Goal: Book appointment/travel/reservation

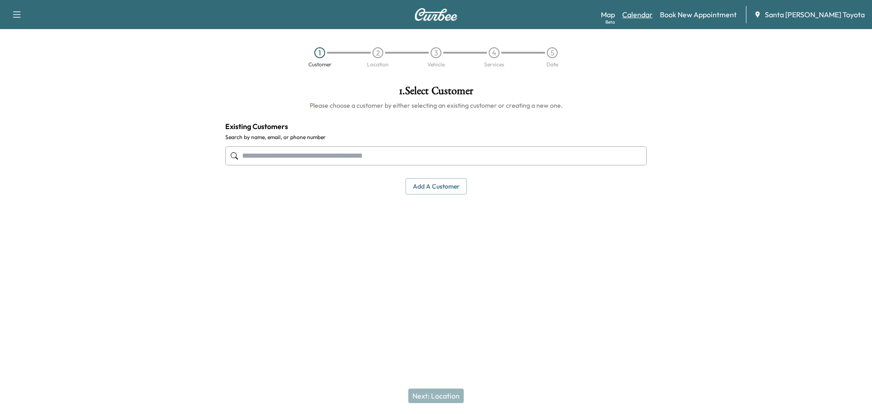
click at [653, 18] on link "Calendar" at bounding box center [637, 14] width 30 height 11
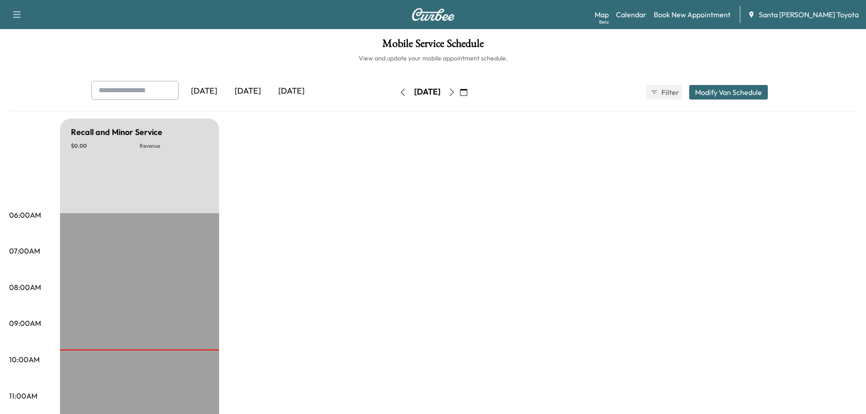
click at [467, 92] on icon "button" at bounding box center [463, 92] width 7 height 7
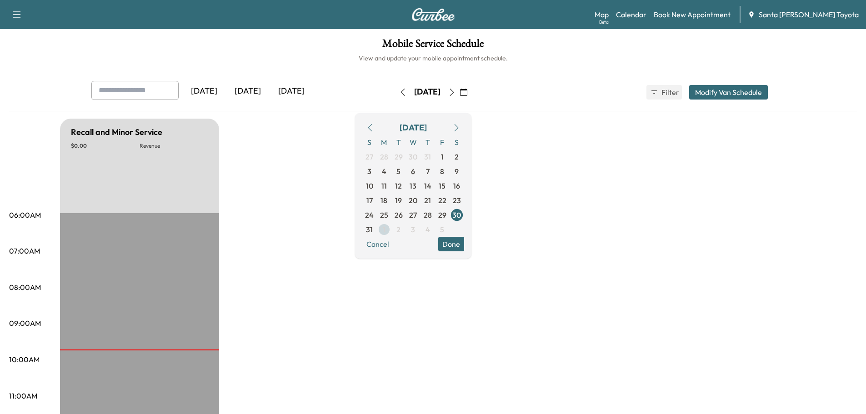
click at [391, 231] on span "1" at bounding box center [384, 229] width 15 height 15
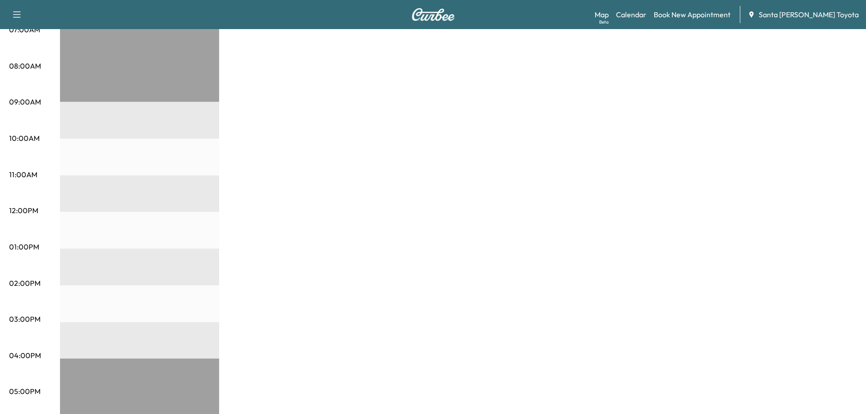
scroll to position [77, 0]
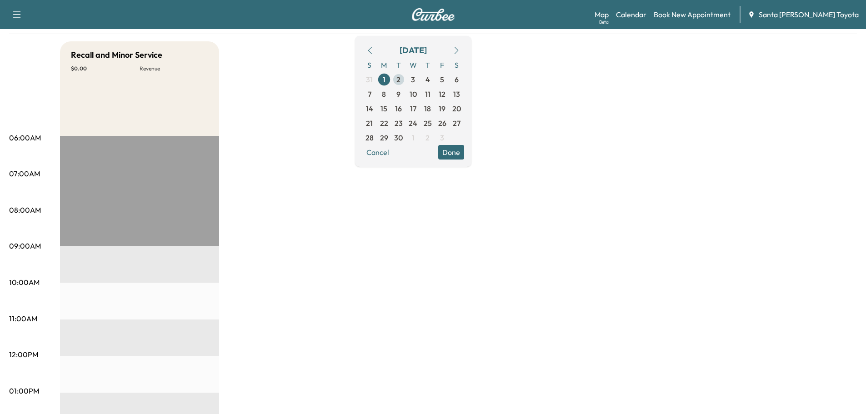
click at [406, 77] on span "2" at bounding box center [398, 79] width 15 height 15
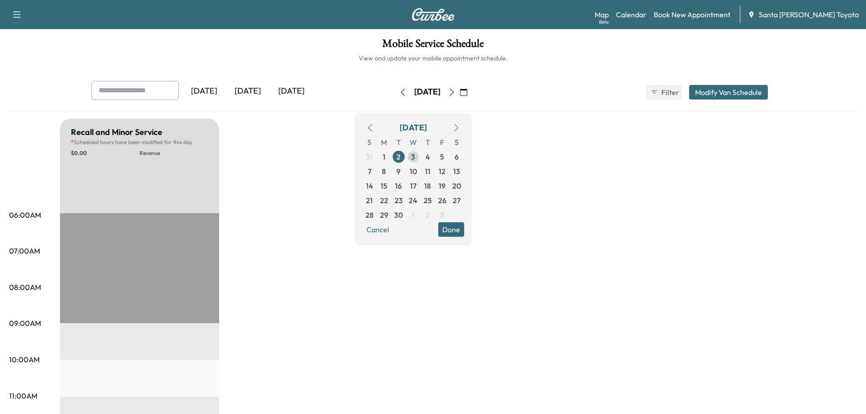
click at [415, 158] on span "3" at bounding box center [413, 156] width 4 height 11
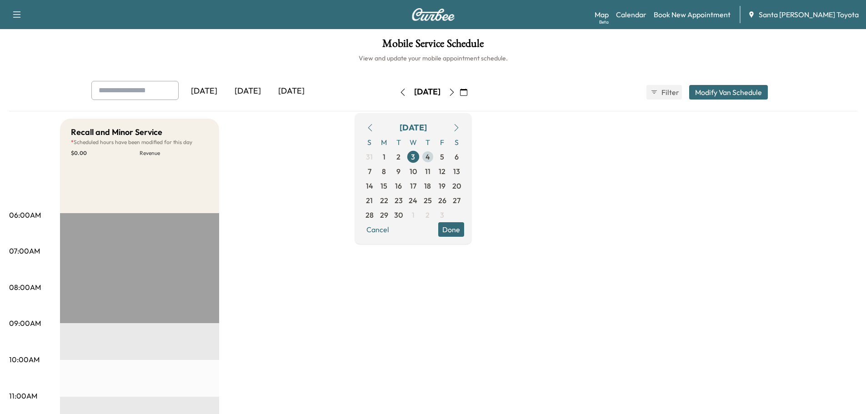
click at [430, 156] on span "4" at bounding box center [427, 156] width 5 height 11
click at [449, 157] on span "5" at bounding box center [442, 156] width 15 height 15
click at [464, 133] on button "button" at bounding box center [455, 127] width 15 height 15
click at [429, 161] on span "2" at bounding box center [427, 156] width 4 height 11
click at [420, 209] on span "29" at bounding box center [413, 215] width 15 height 15
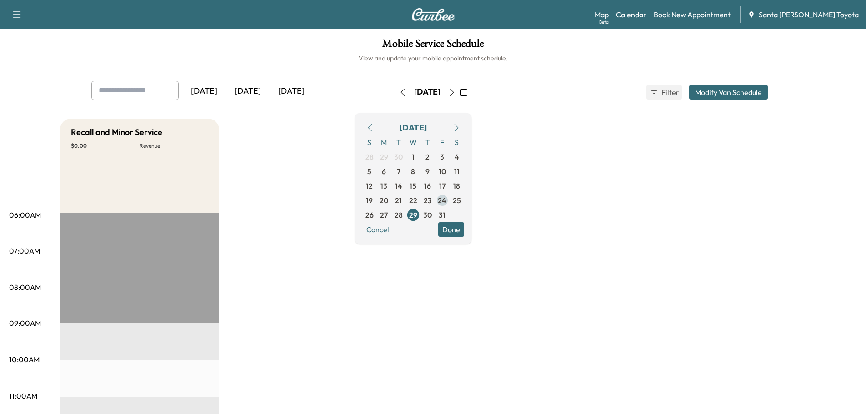
click at [446, 196] on span "24" at bounding box center [442, 200] width 9 height 11
click at [460, 125] on icon "button" at bounding box center [456, 127] width 7 height 7
click at [431, 187] on span "13" at bounding box center [427, 185] width 7 height 11
click at [391, 214] on span "24" at bounding box center [384, 215] width 15 height 15
click at [435, 209] on span "27" at bounding box center [427, 215] width 15 height 15
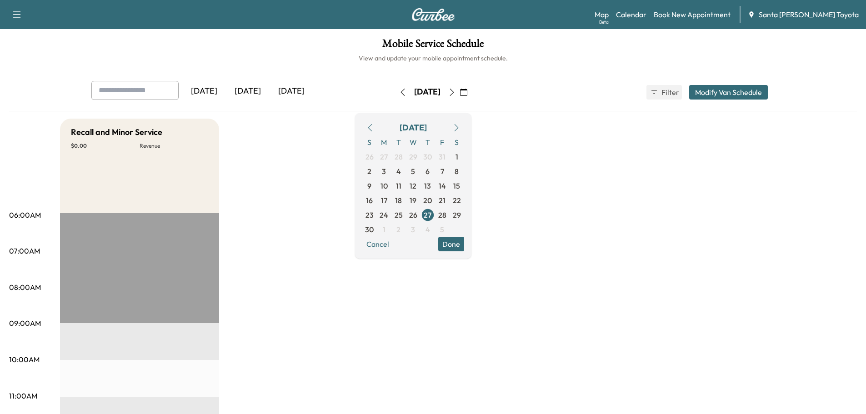
click at [464, 244] on button "Done" at bounding box center [451, 244] width 26 height 15
